Goal: Task Accomplishment & Management: Use online tool/utility

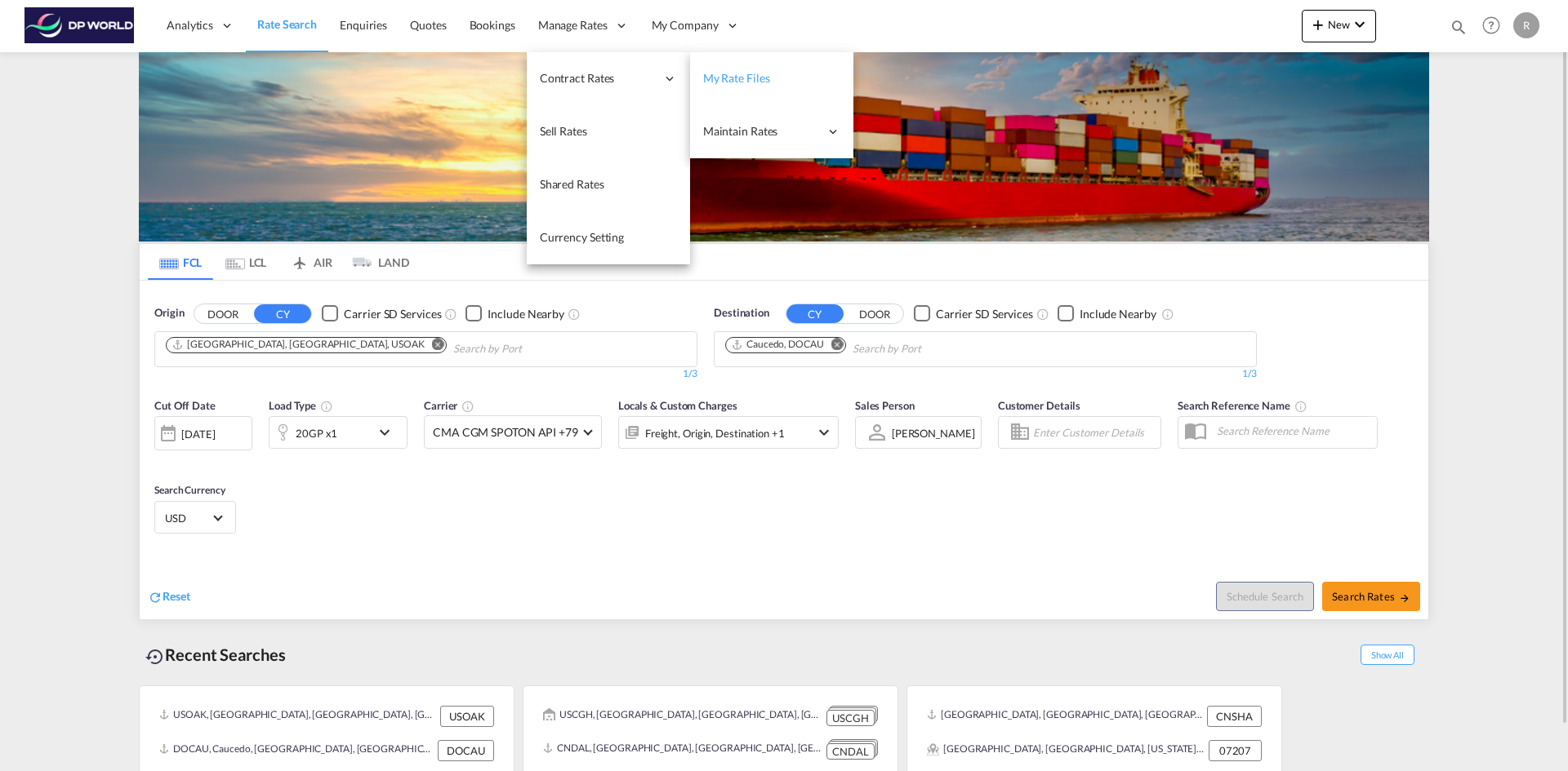
click at [748, 70] on span "My Rate Files" at bounding box center [737, 78] width 67 height 16
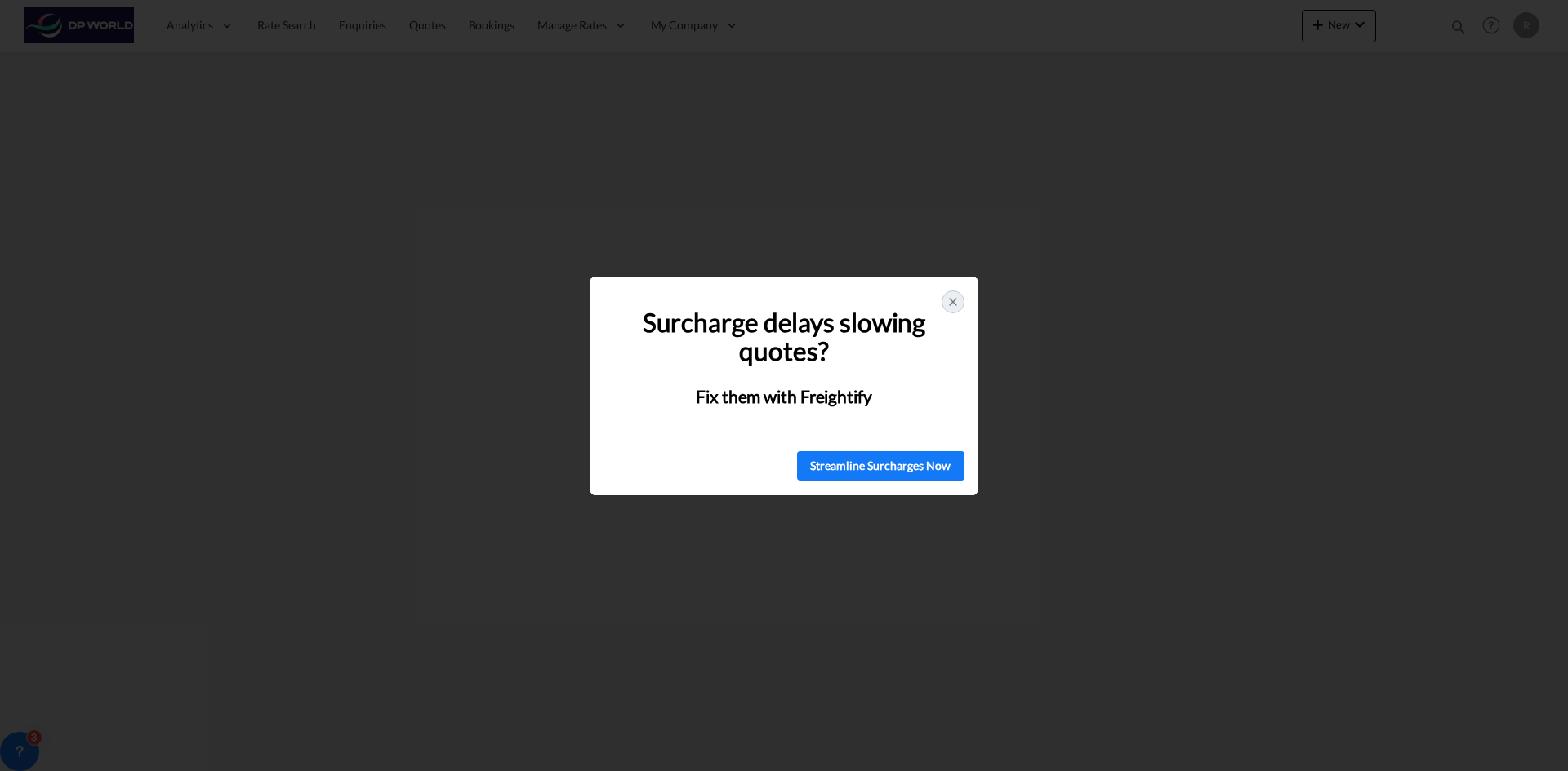
click at [952, 298] on icon at bounding box center [953, 302] width 13 height 13
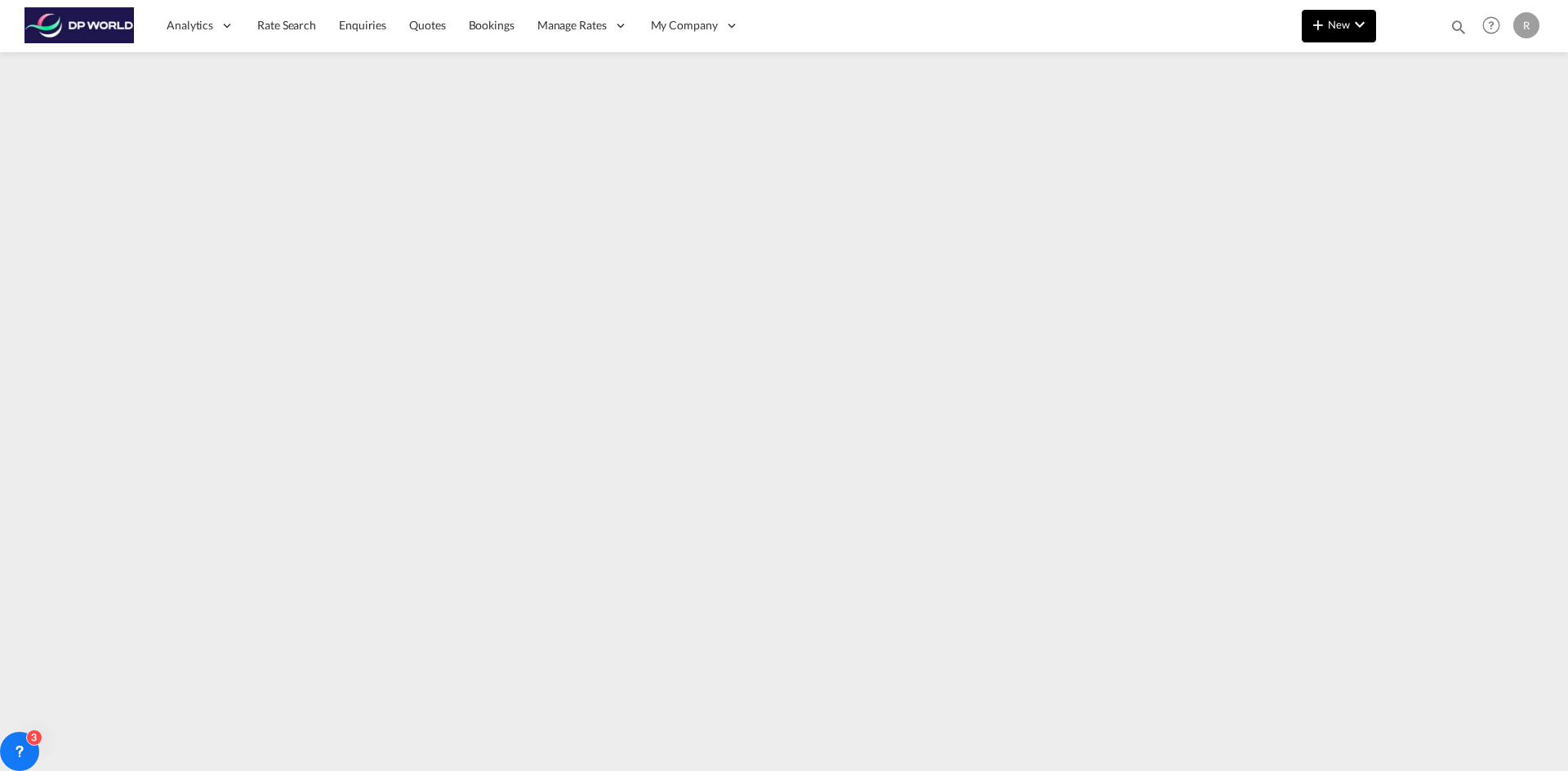
click at [1331, 19] on span "New" at bounding box center [1339, 25] width 62 height 13
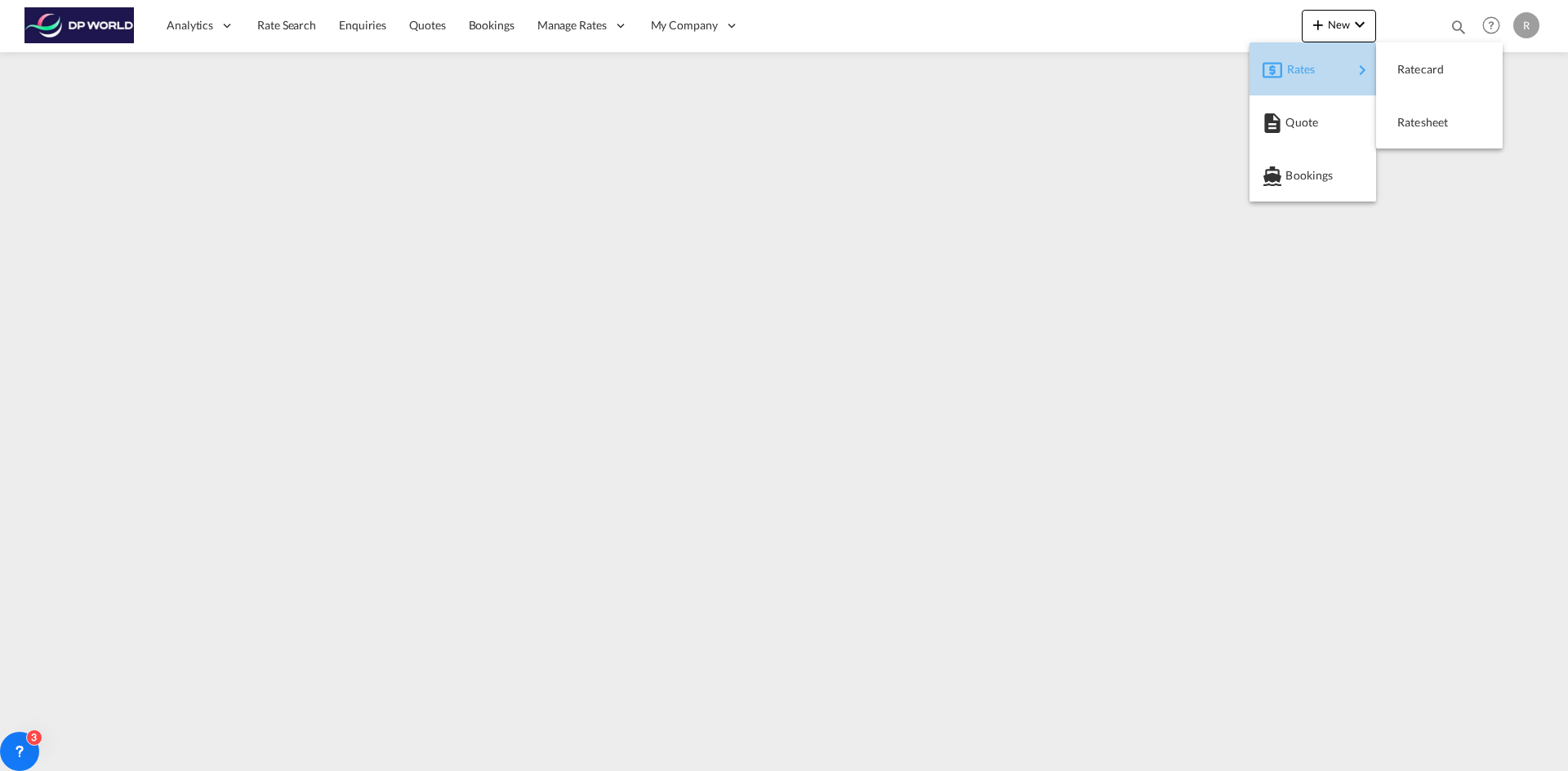
click at [1345, 65] on div "Rates" at bounding box center [1320, 69] width 65 height 40
click at [1468, 70] on div "Ratecard" at bounding box center [1439, 69] width 100 height 40
